Goal: Transaction & Acquisition: Obtain resource

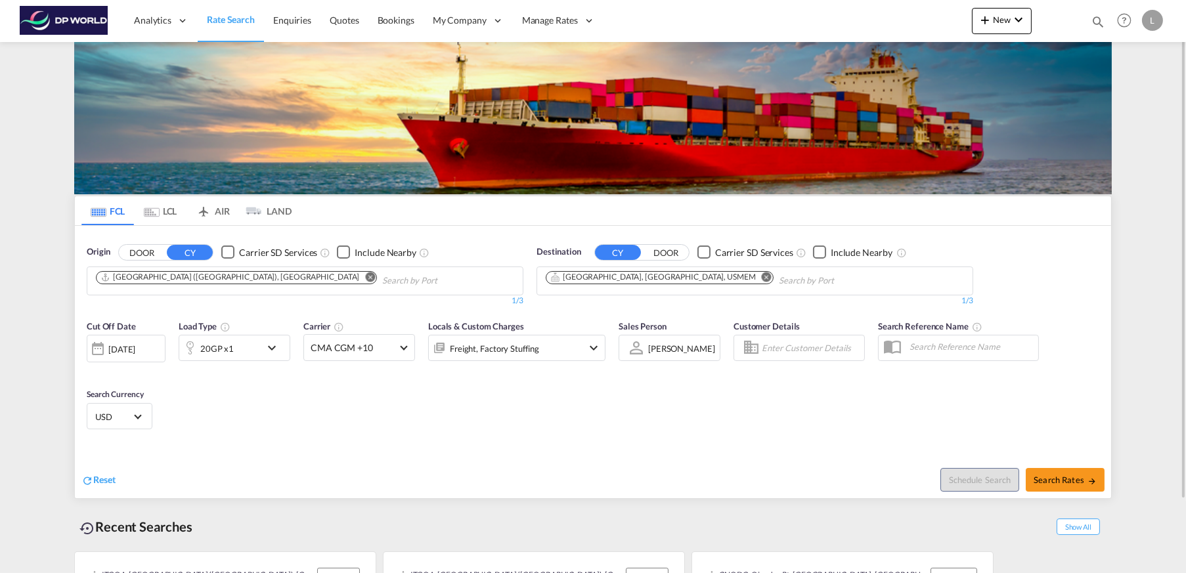
click at [366, 277] on md-icon "Remove" at bounding box center [371, 277] width 10 height 10
click at [762, 278] on md-icon "Remove" at bounding box center [767, 277] width 10 height 10
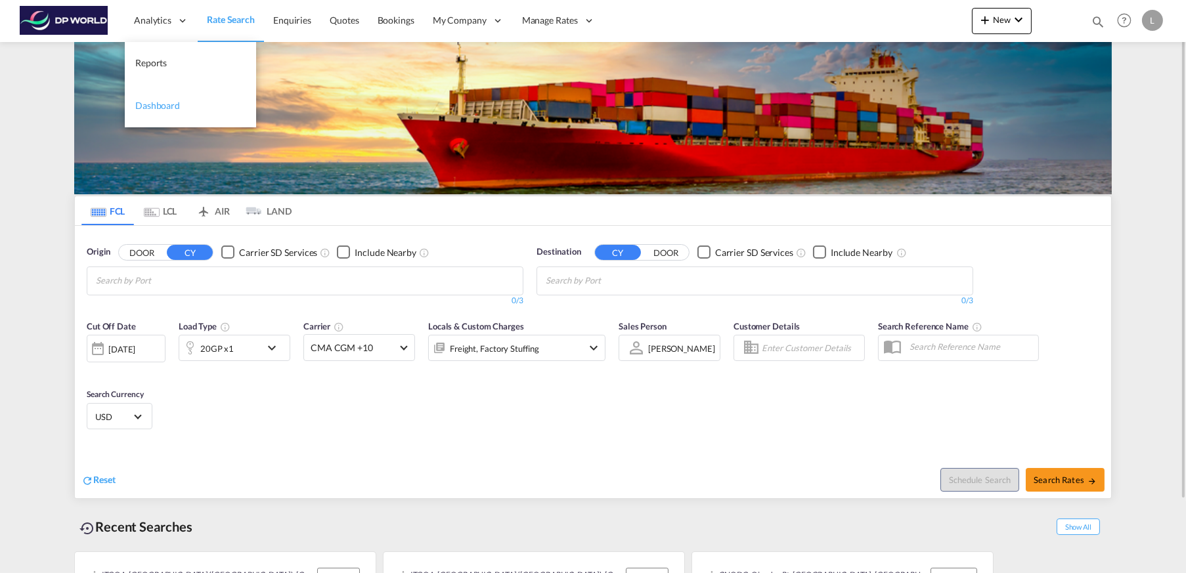
click at [169, 102] on span "Dashboard" at bounding box center [157, 105] width 45 height 11
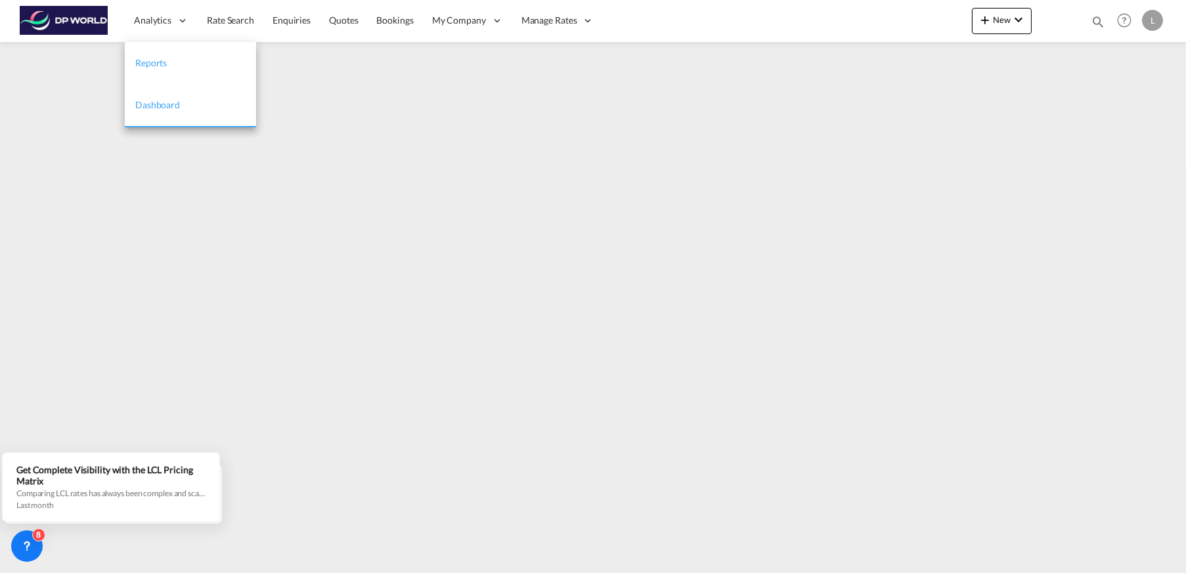
click at [150, 61] on span "Reports" at bounding box center [151, 62] width 32 height 11
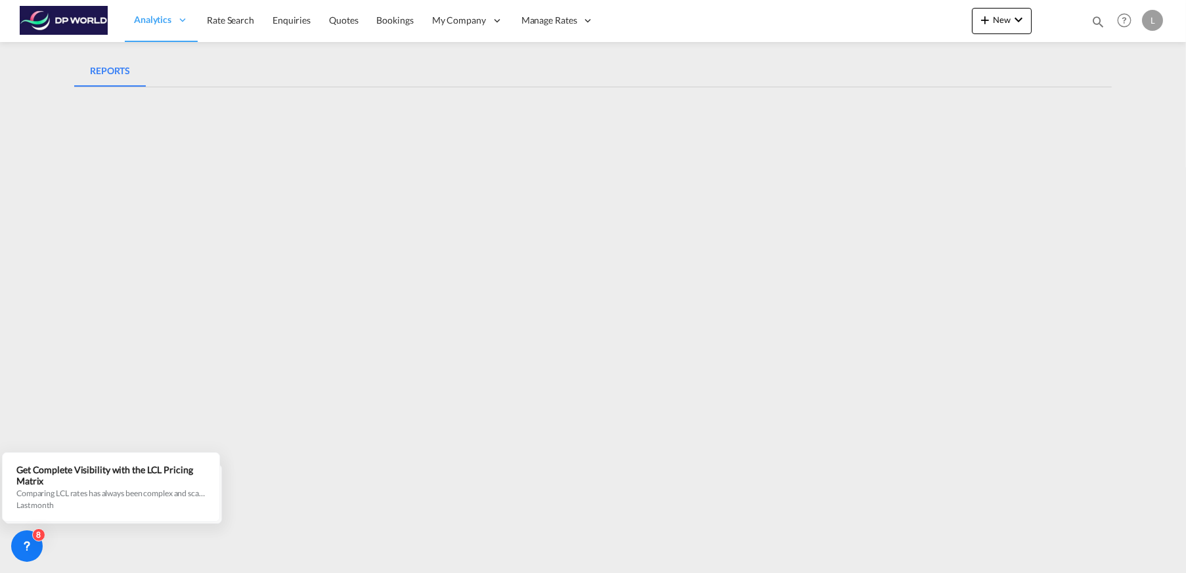
click at [1138, 83] on md-content "Analytics Reports Dashboard Rate Search Enquiries Quotes Bookings" at bounding box center [593, 286] width 1186 height 573
click at [233, 23] on span "Rate Search" at bounding box center [230, 19] width 47 height 11
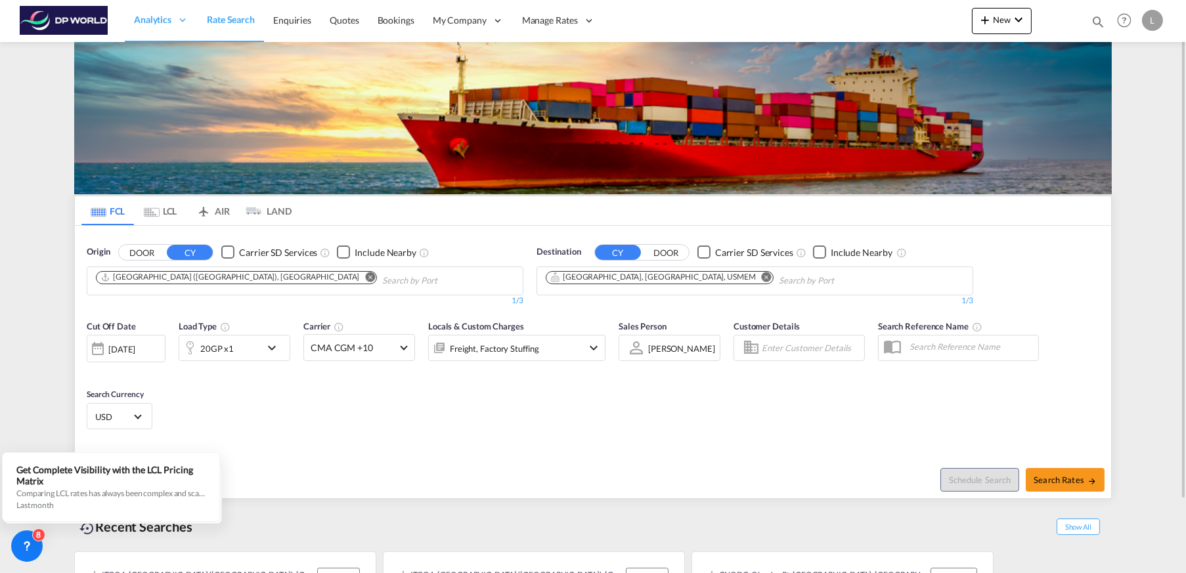
click at [366, 277] on md-icon "Remove" at bounding box center [371, 277] width 10 height 10
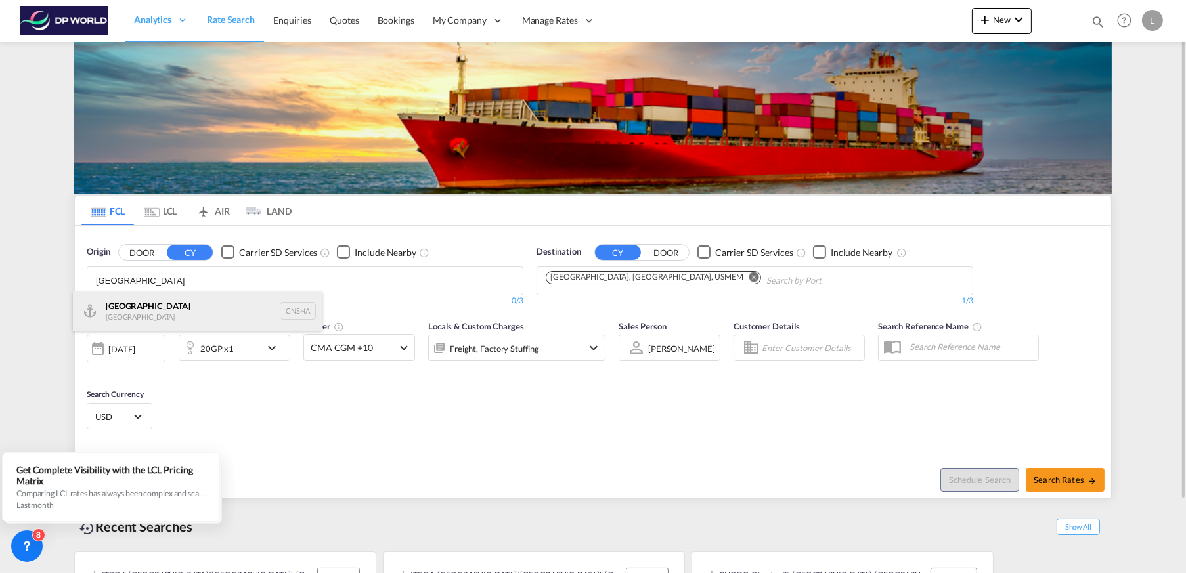
type input "[GEOGRAPHIC_DATA]"
click at [191, 321] on div "Shanghai [GEOGRAPHIC_DATA] CNSHA" at bounding box center [197, 310] width 249 height 39
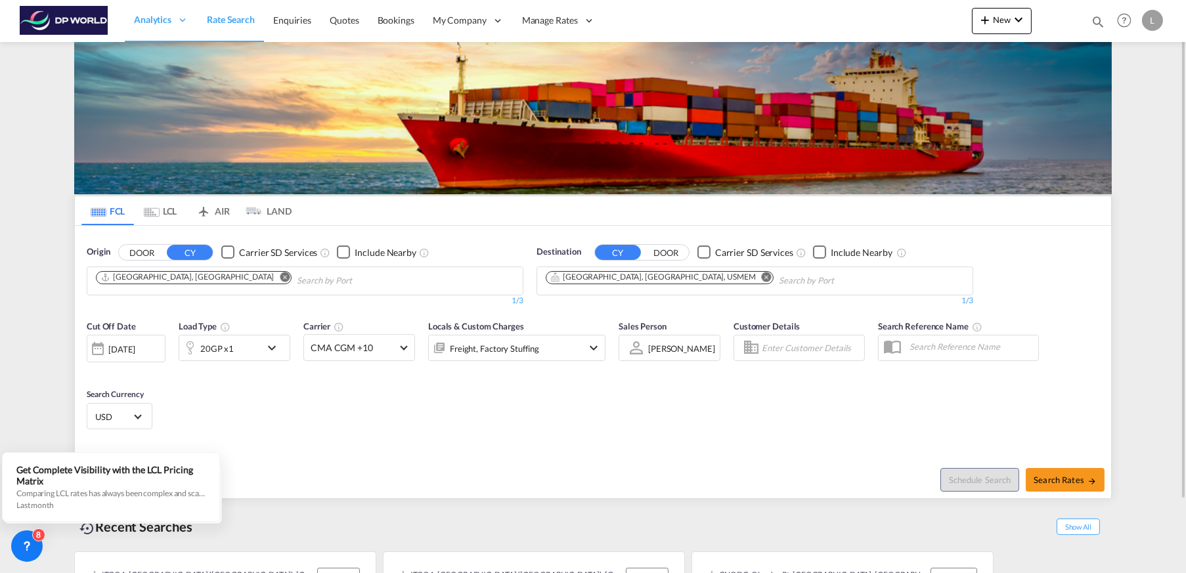
click at [273, 348] on md-icon "icon-chevron-down" at bounding box center [275, 348] width 22 height 16
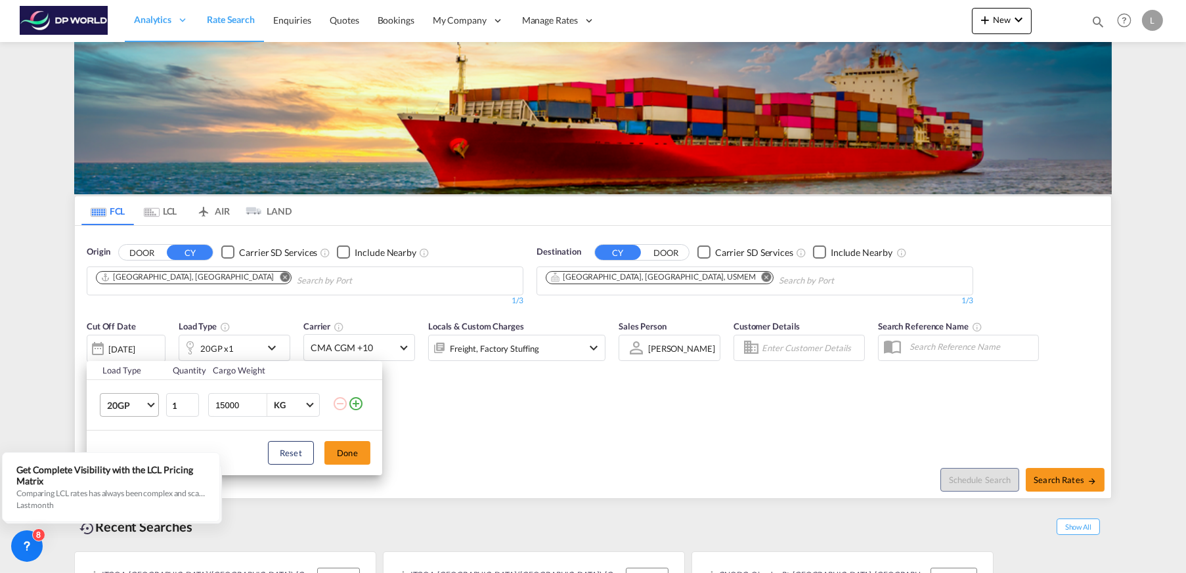
click at [152, 402] on span "Choose: \a20GP" at bounding box center [150, 403] width 7 height 7
click at [154, 431] on md-option "40GP" at bounding box center [140, 437] width 89 height 32
click at [360, 454] on button "Done" at bounding box center [347, 453] width 46 height 24
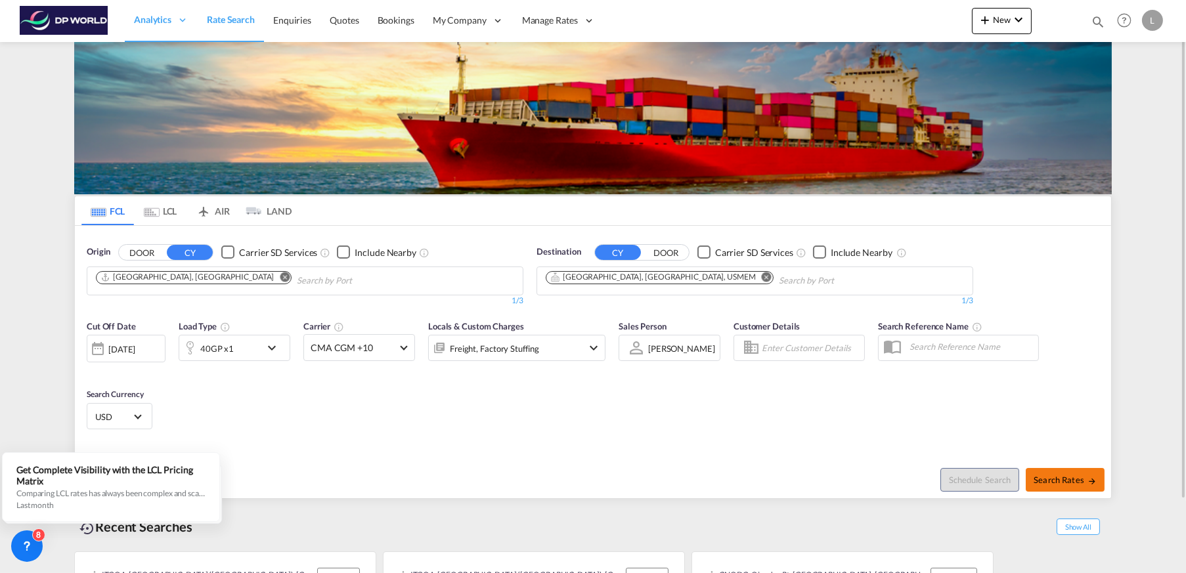
click at [1060, 479] on span "Search Rates" at bounding box center [1064, 480] width 63 height 11
type input "CNSHA to USMEM / [DATE]"
